Goal: Information Seeking & Learning: Check status

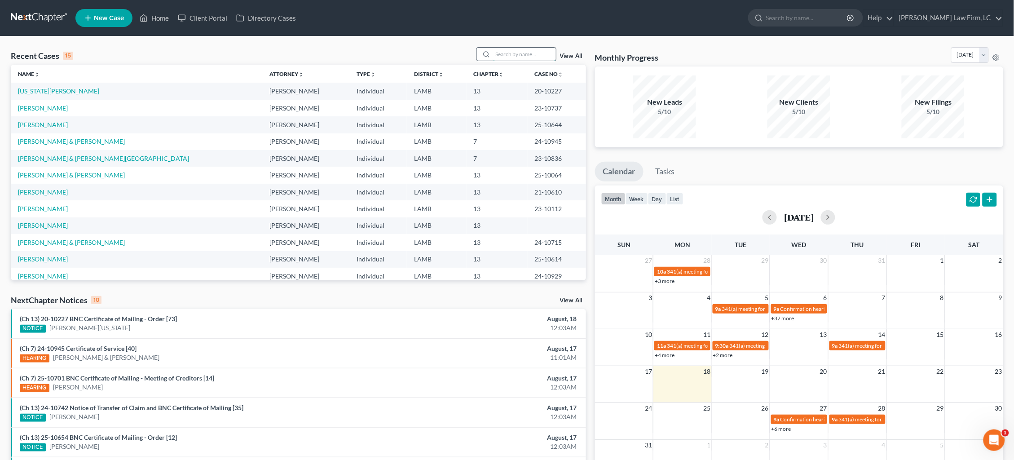
click at [526, 52] on input "search" at bounding box center [524, 54] width 63 height 13
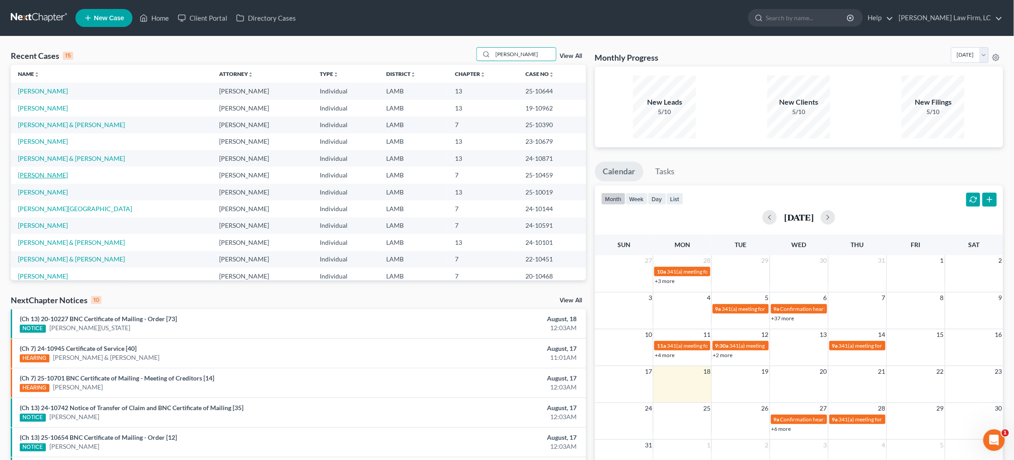
type input "[PERSON_NAME]"
click at [47, 171] on link "[PERSON_NAME]" at bounding box center [43, 175] width 50 height 8
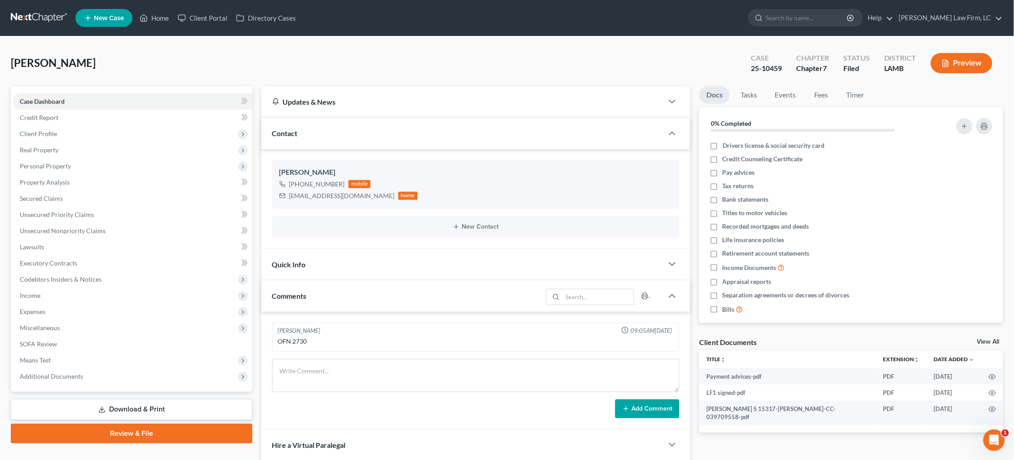
click at [26, 17] on link at bounding box center [39, 18] width 57 height 16
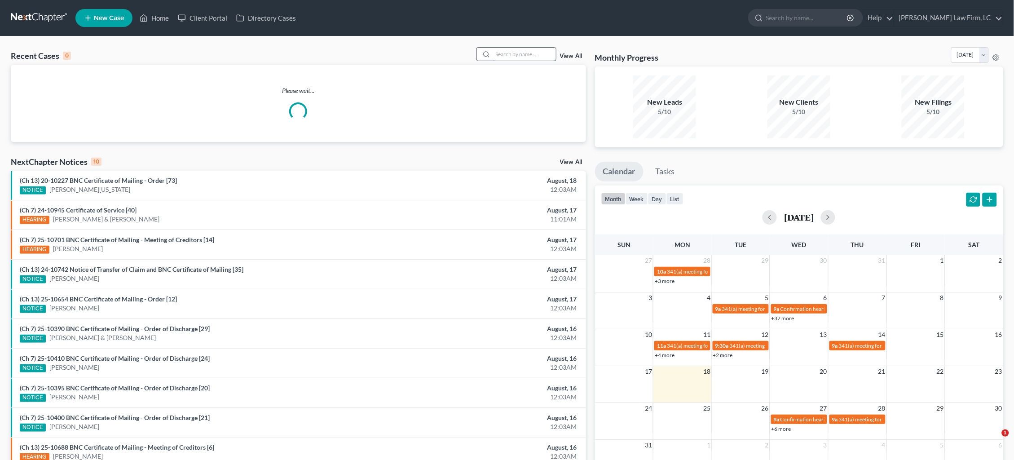
click at [506, 58] on input "search" at bounding box center [524, 54] width 63 height 13
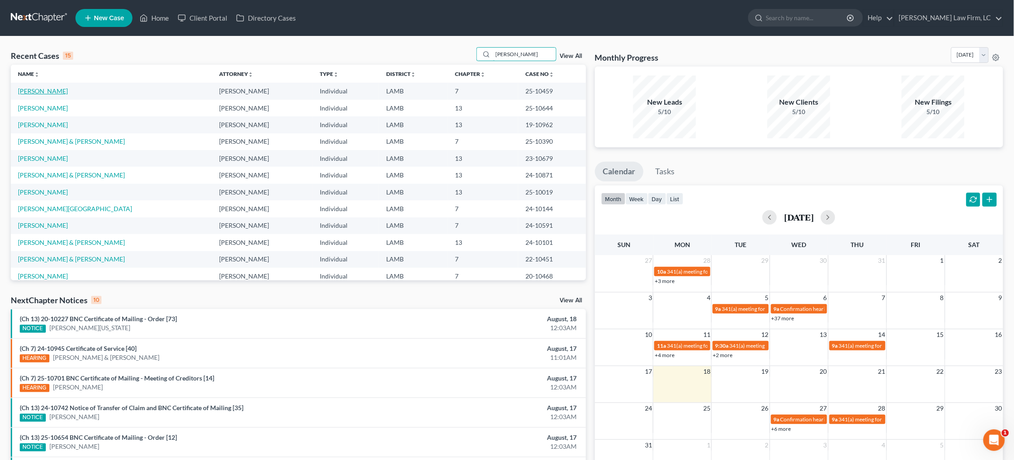
type input "[PERSON_NAME]"
click at [53, 91] on link "[PERSON_NAME]" at bounding box center [43, 91] width 50 height 8
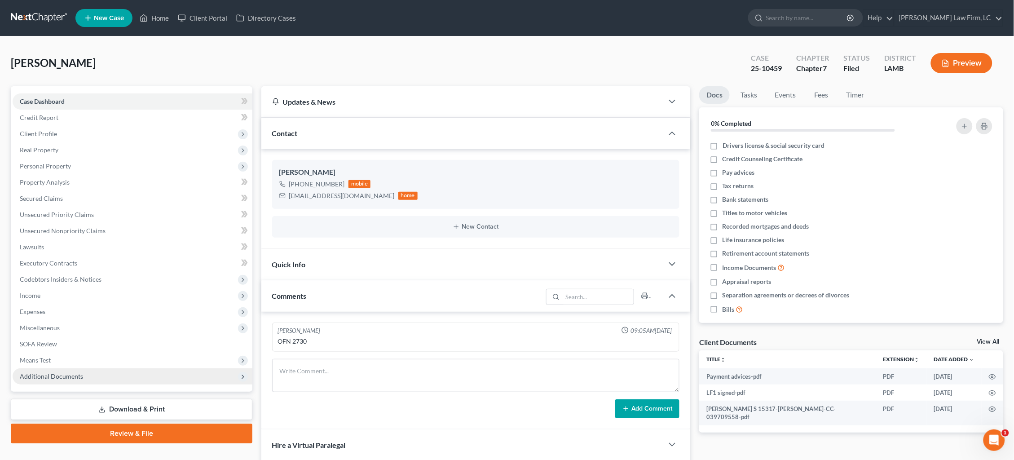
click at [82, 368] on span "Additional Documents" at bounding box center [133, 376] width 240 height 16
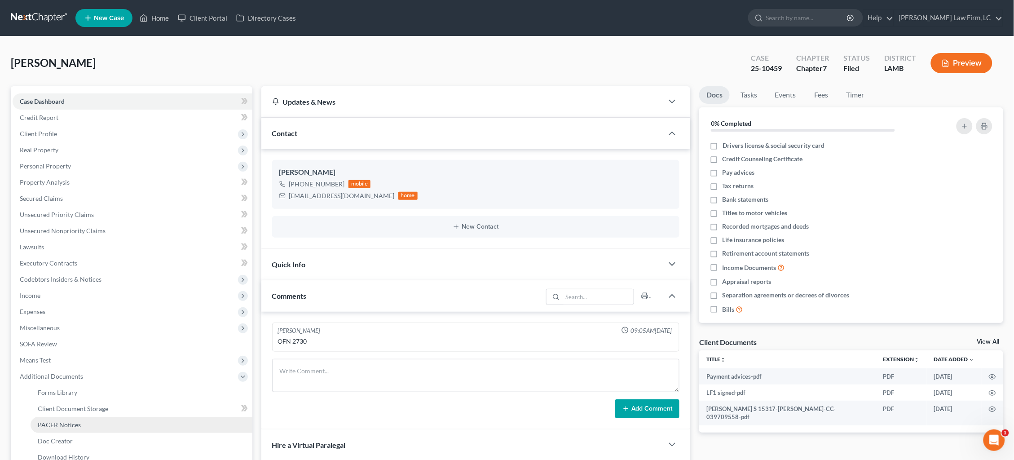
click at [69, 421] on span "PACER Notices" at bounding box center [59, 425] width 43 height 8
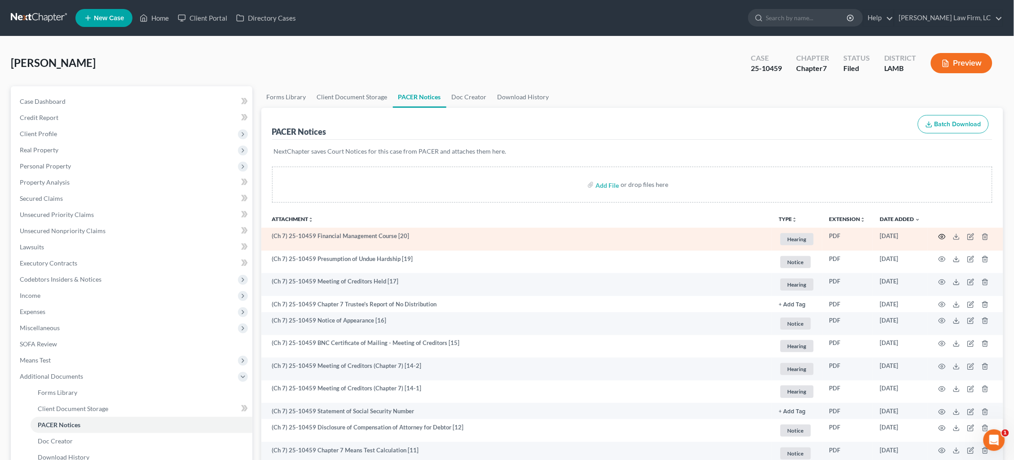
click at [942, 236] on icon "button" at bounding box center [942, 236] width 7 height 7
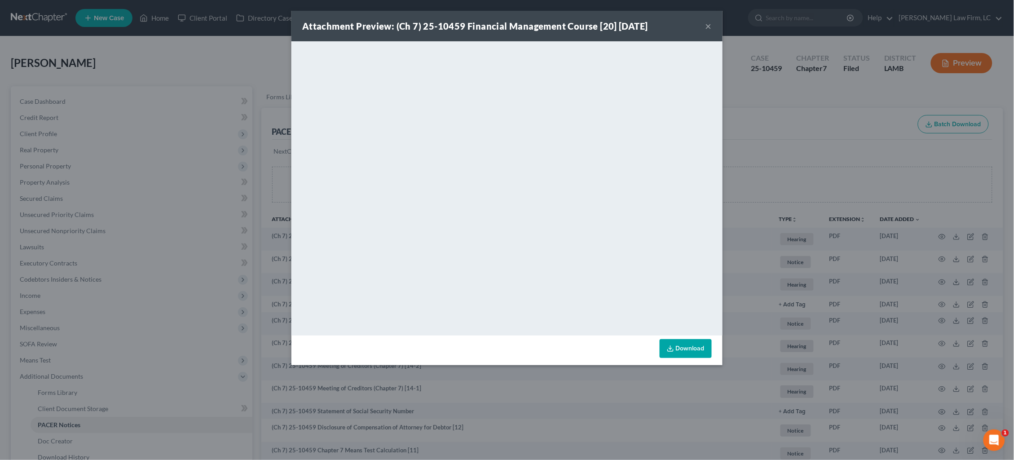
click at [783, 148] on div "Attachment Preview: (Ch 7) 25-10459 Financial Management Course [20] 07/21/2025…" at bounding box center [507, 230] width 1014 height 460
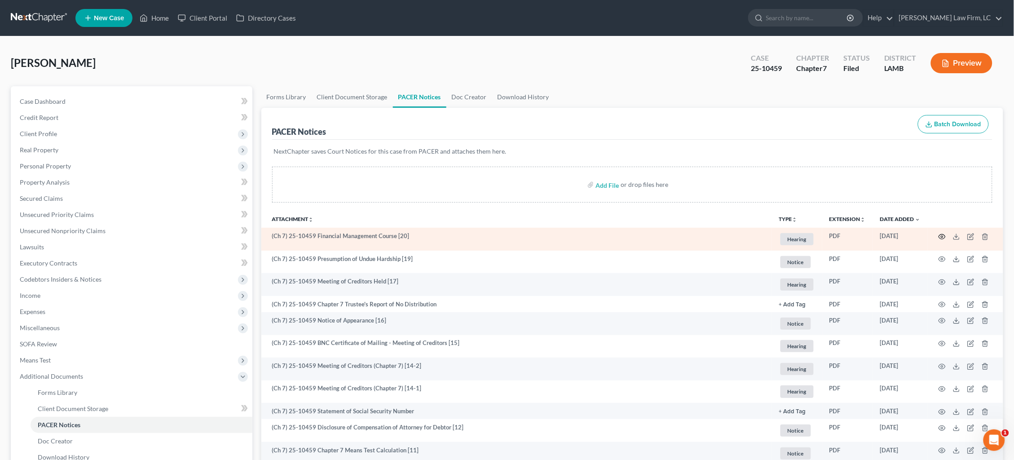
click at [940, 237] on icon "button" at bounding box center [942, 236] width 7 height 5
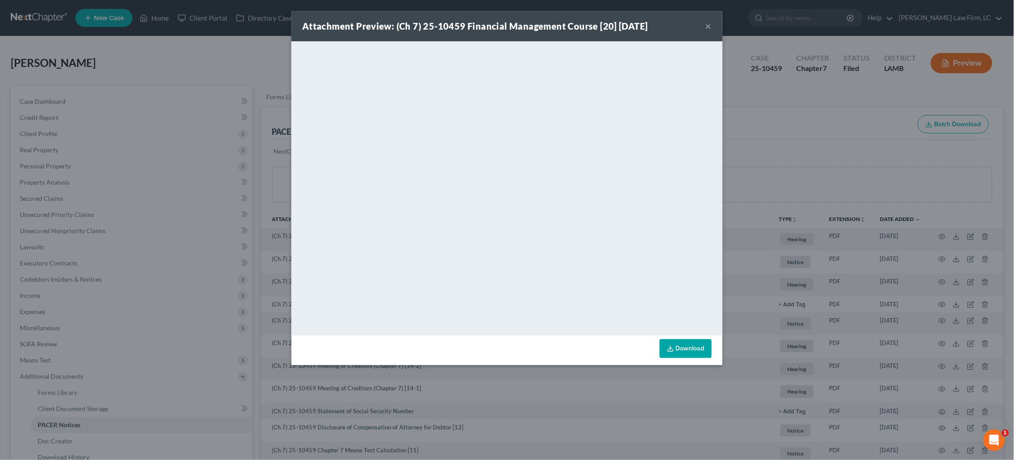
click at [810, 105] on div "Attachment Preview: (Ch 7) 25-10459 Financial Management Course [20] 07/21/2025…" at bounding box center [507, 230] width 1014 height 460
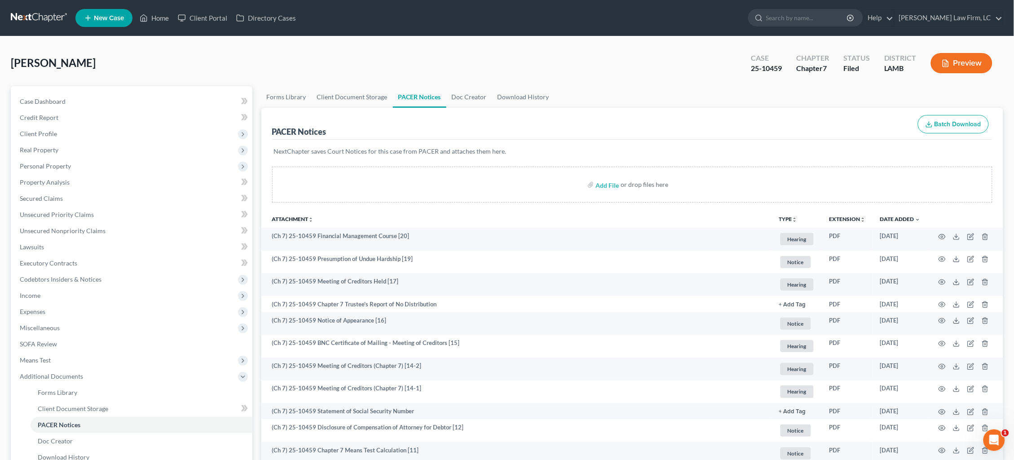
click at [699, 4] on nav "Home New Case Client Portal Directory Cases Dickson Law Firm, LC dam@dicksonlaw…" at bounding box center [507, 18] width 1014 height 36
